Goal: Find specific page/section: Find specific page/section

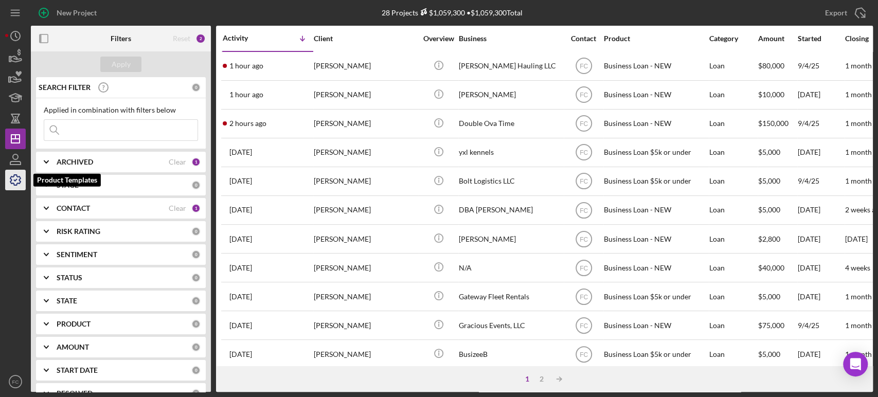
click at [14, 183] on icon "button" at bounding box center [16, 180] width 26 height 26
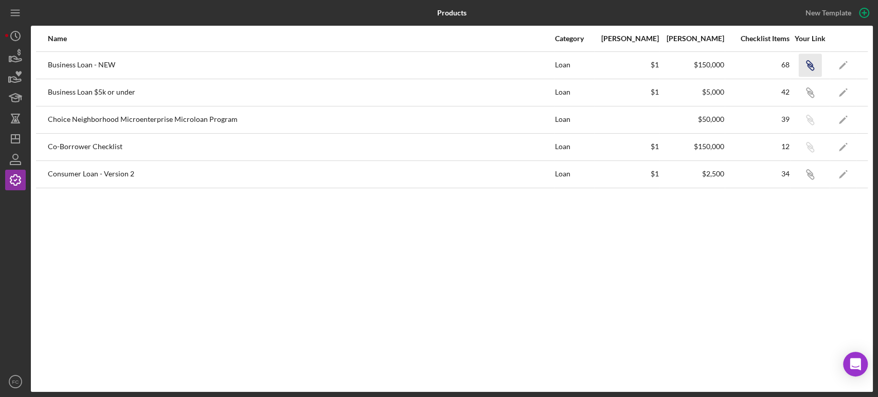
click at [809, 64] on icon "button" at bounding box center [810, 67] width 6 height 6
click at [811, 95] on icon "Icon/Link" at bounding box center [809, 92] width 23 height 23
click at [808, 172] on icon "Icon/Link" at bounding box center [809, 173] width 23 height 23
click at [810, 92] on icon "button" at bounding box center [810, 94] width 6 height 6
